Goal: Task Accomplishment & Management: Use online tool/utility

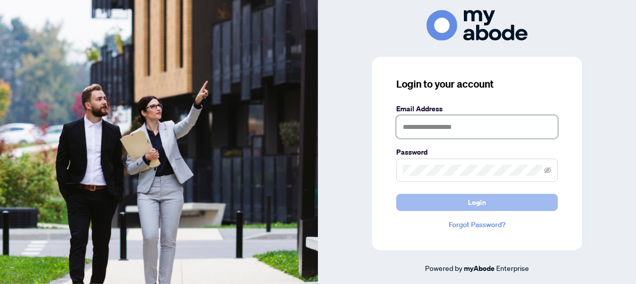
type input "**********"
click at [470, 206] on span "Login" at bounding box center [477, 203] width 18 height 16
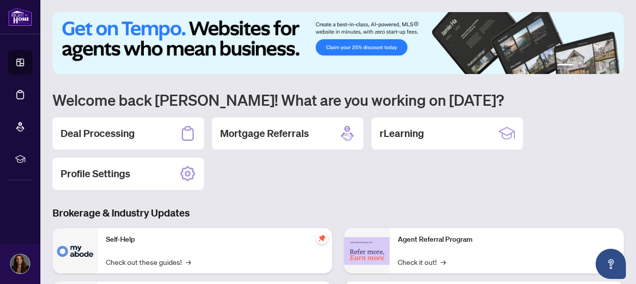
scroll to position [8, 0]
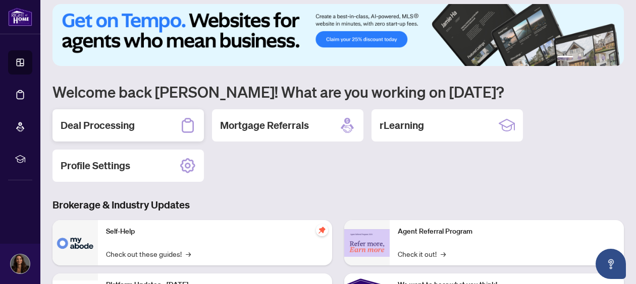
click at [102, 124] on h2 "Deal Processing" at bounding box center [98, 126] width 74 height 14
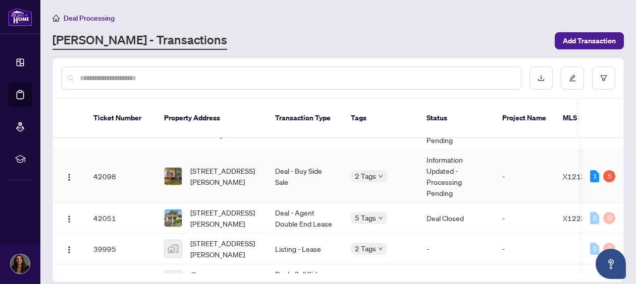
scroll to position [73, 0]
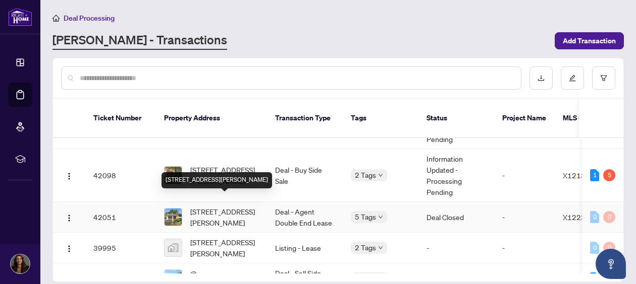
click at [221, 206] on span "[STREET_ADDRESS][PERSON_NAME]" at bounding box center [224, 217] width 69 height 22
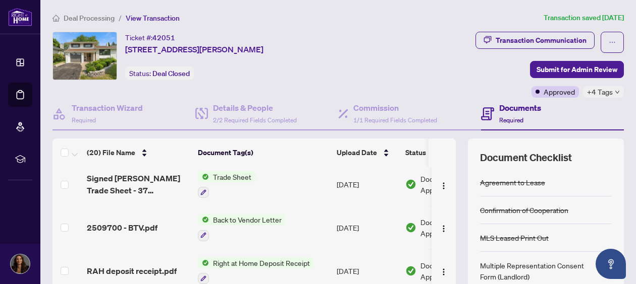
scroll to position [304, 0]
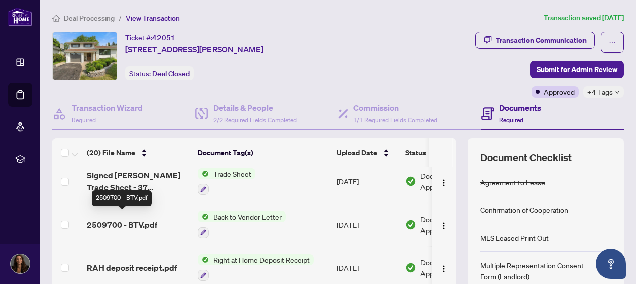
click at [113, 219] on span "2509700 - BTV.pdf" at bounding box center [122, 225] width 71 height 12
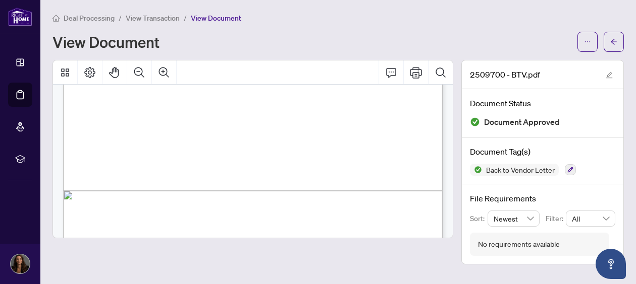
scroll to position [293, 0]
